Goal: Transaction & Acquisition: Book appointment/travel/reservation

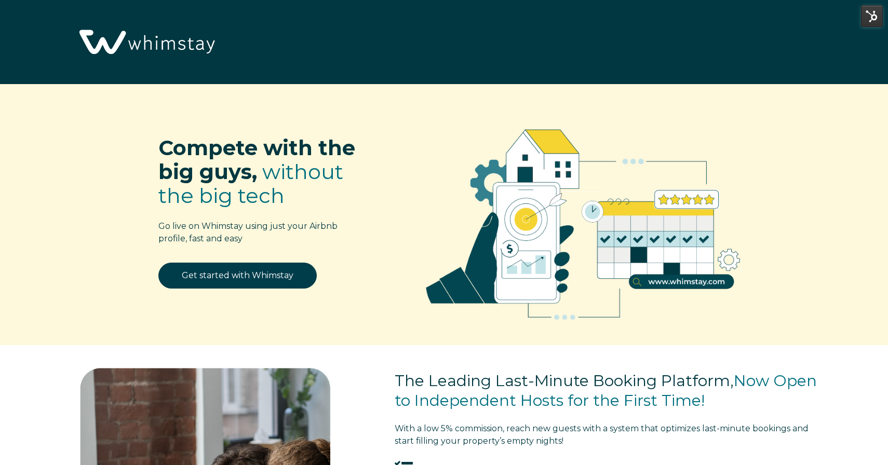
select select "US"
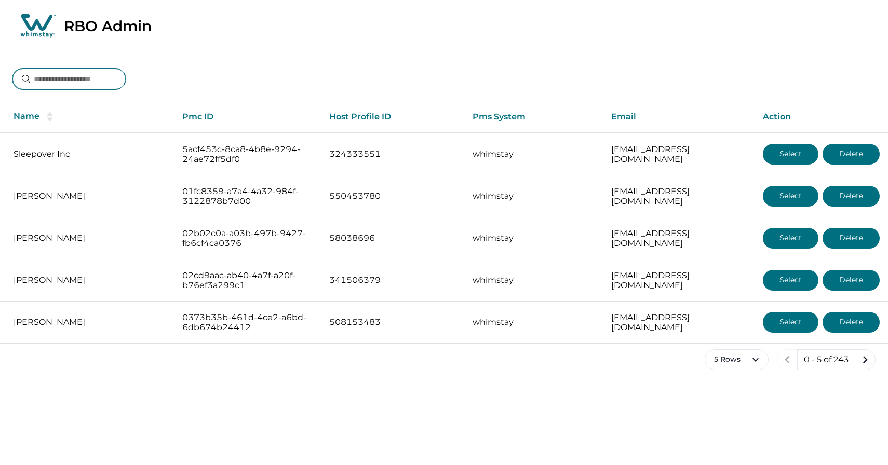
click at [47, 85] on input at bounding box center [68, 79] width 113 height 21
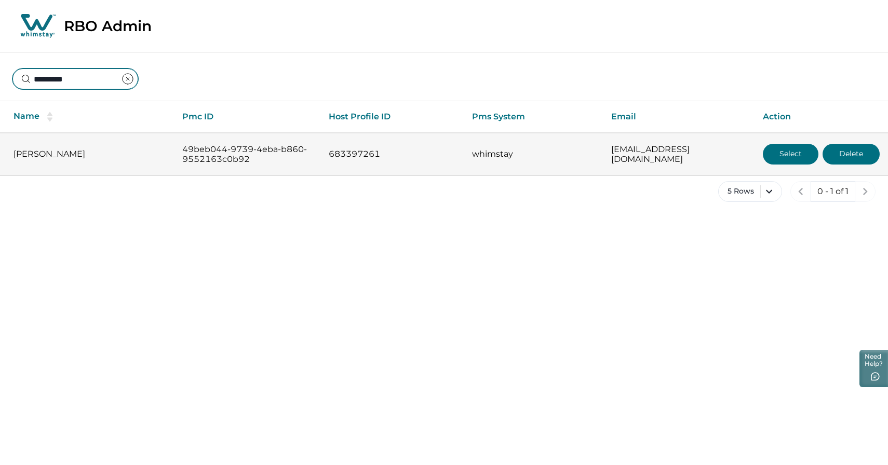
type input "*********"
click at [804, 158] on button "Select" at bounding box center [791, 154] width 56 height 21
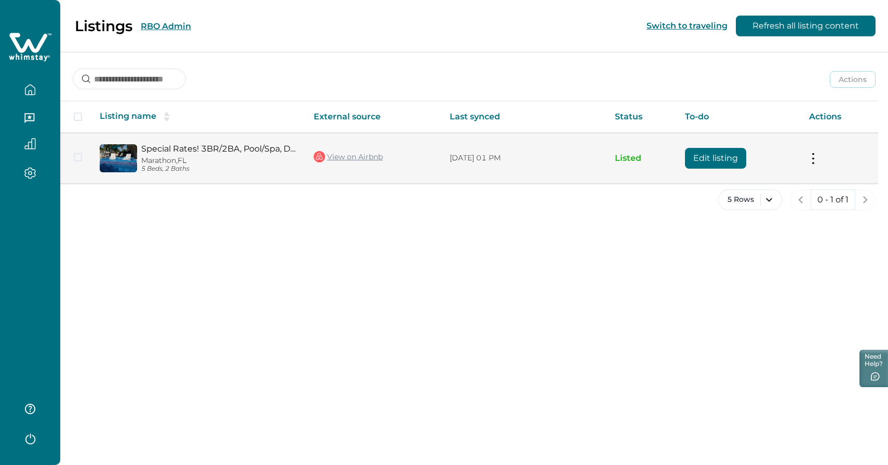
click at [119, 156] on img at bounding box center [118, 158] width 37 height 28
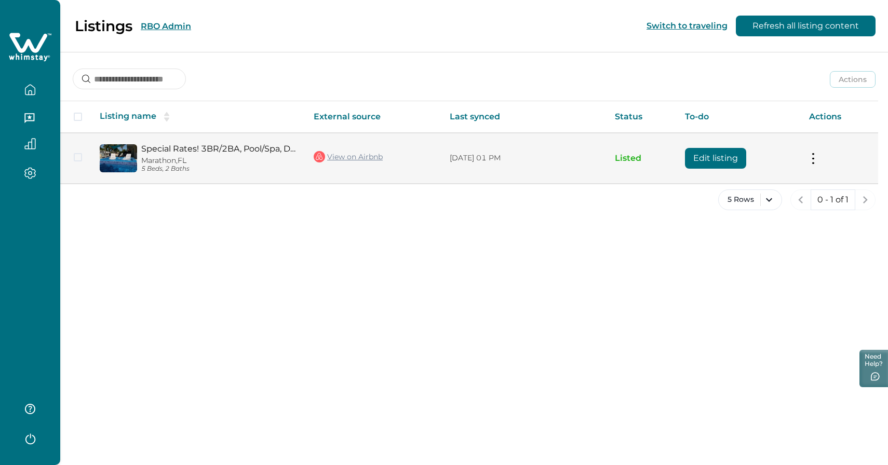
click at [119, 156] on img at bounding box center [118, 158] width 37 height 28
click at [118, 156] on img at bounding box center [118, 158] width 37 height 28
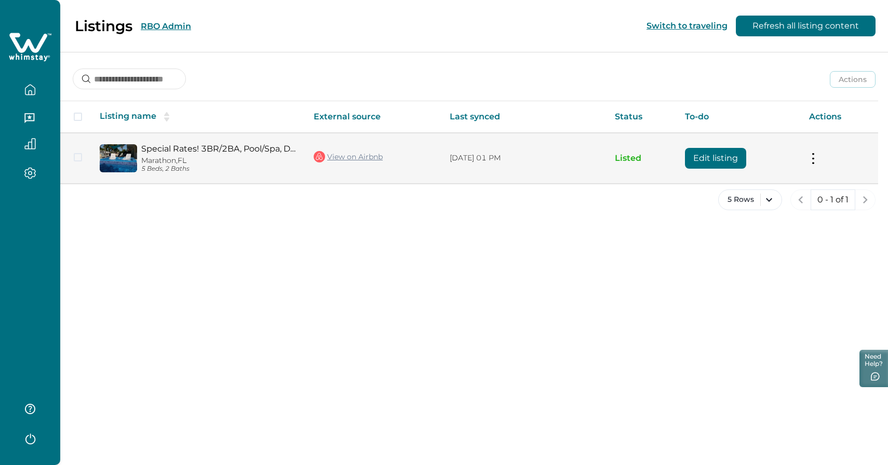
click at [118, 156] on img at bounding box center [118, 158] width 37 height 28
click at [170, 150] on link "Special Rates! 3BR/2BA, Pool/Spa, Dock, Oceanside!" at bounding box center [219, 149] width 156 height 10
